Goal: Transaction & Acquisition: Subscribe to service/newsletter

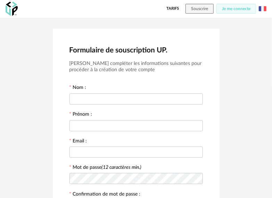
click at [265, 6] on img at bounding box center [263, 9] width 8 height 8
click at [250, 27] on li "English" at bounding box center [245, 27] width 39 height 13
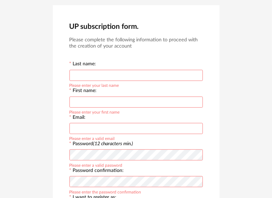
scroll to position [35, 0]
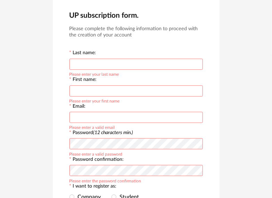
click at [91, 65] on input "text" at bounding box center [136, 64] width 133 height 11
type input "********"
click at [74, 95] on input "text" at bounding box center [136, 91] width 133 height 11
type input "******"
click at [82, 115] on input "text" at bounding box center [136, 117] width 133 height 11
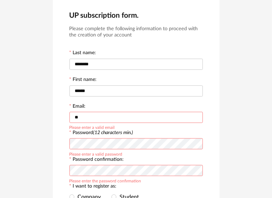
type input "*"
type input "**********"
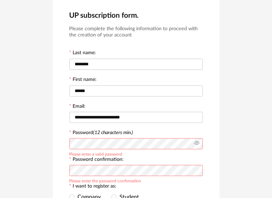
click at [196, 147] on icon at bounding box center [197, 144] width 9 height 14
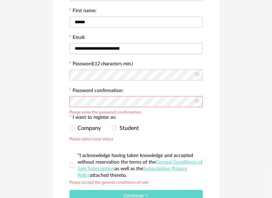
scroll to position [104, 0]
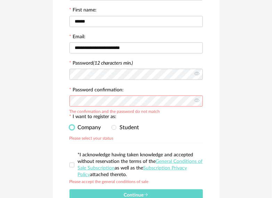
click at [71, 127] on span at bounding box center [72, 127] width 5 height 5
click at [112, 128] on span at bounding box center [114, 127] width 5 height 5
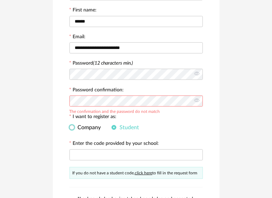
click at [74, 129] on span "Company" at bounding box center [87, 128] width 27 height 6
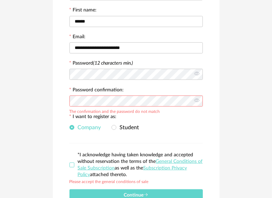
click at [71, 165] on span at bounding box center [72, 165] width 5 height 5
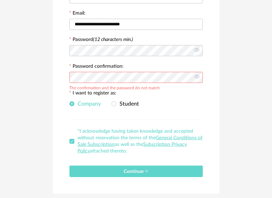
scroll to position [139, 0]
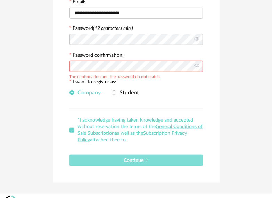
click at [115, 157] on button "Continue" at bounding box center [136, 160] width 133 height 11
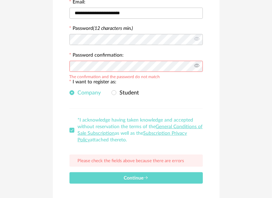
click at [198, 67] on icon at bounding box center [197, 66] width 9 height 14
click at [197, 40] on icon at bounding box center [197, 40] width 9 height 14
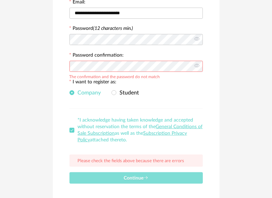
click at [119, 181] on button "Continue" at bounding box center [136, 177] width 133 height 11
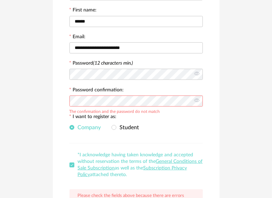
scroll to position [169, 0]
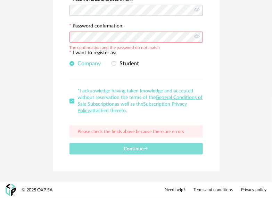
click at [131, 148] on span "Continue" at bounding box center [136, 149] width 25 height 5
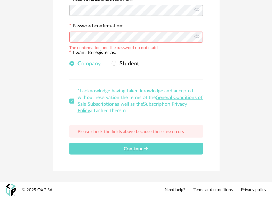
click at [70, 101] on span at bounding box center [72, 101] width 5 height 5
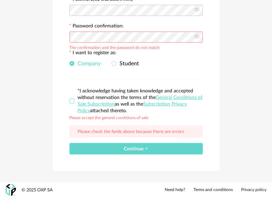
click at [70, 101] on span at bounding box center [72, 101] width 5 height 5
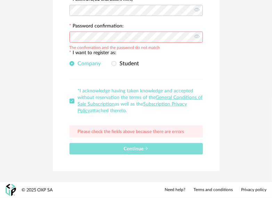
click at [150, 148] on button "Continue" at bounding box center [136, 148] width 133 height 11
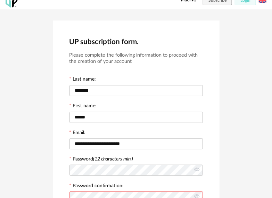
scroll to position [0, 0]
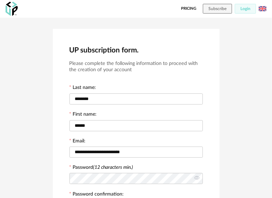
click at [193, 6] on link "Pricing" at bounding box center [188, 9] width 15 height 10
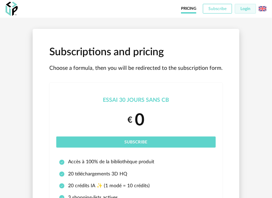
click at [209, 7] on span "Subscribe" at bounding box center [218, 9] width 18 height 4
